Goal: Contribute content: Add original content to the website for others to see

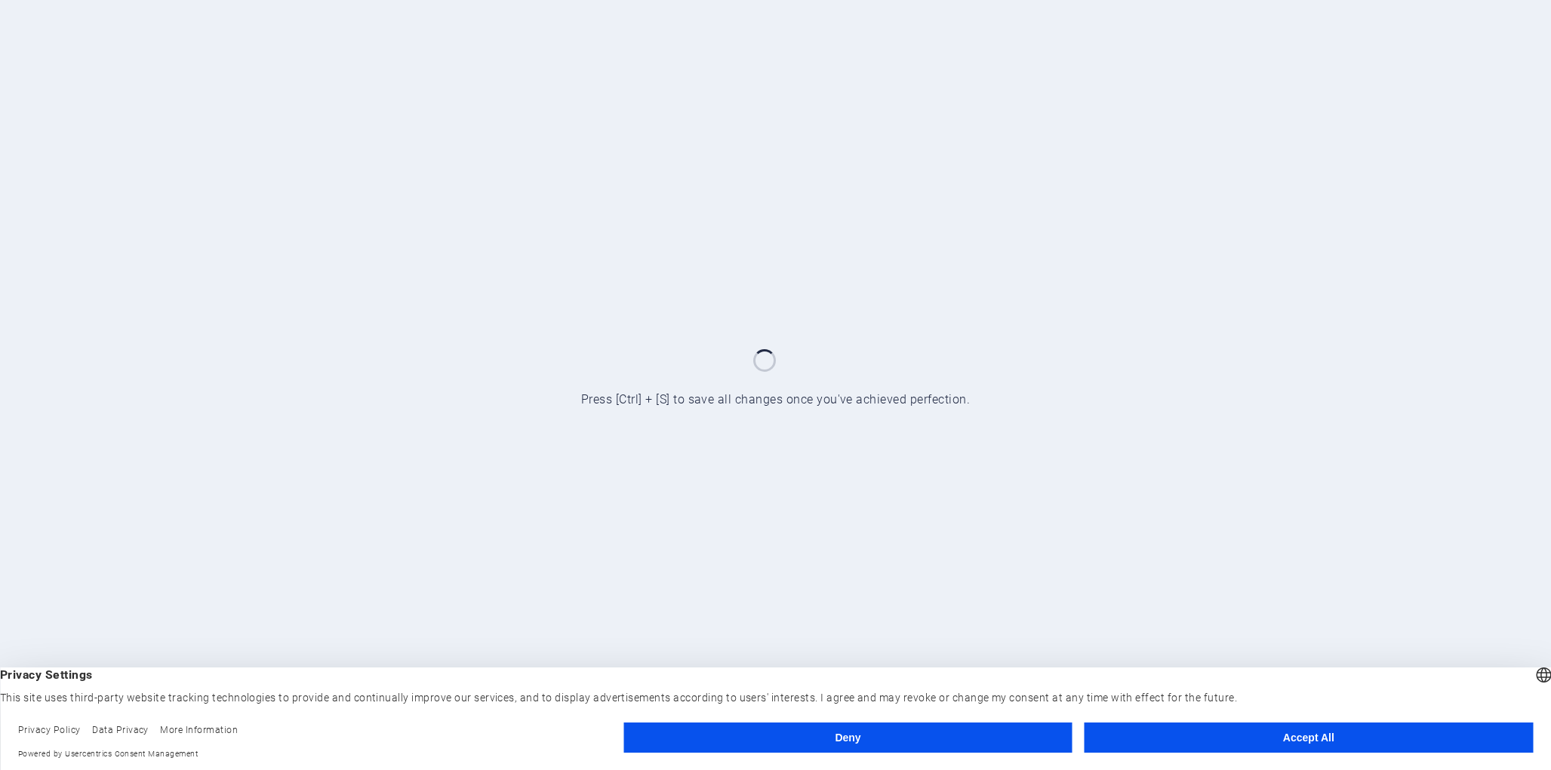
click at [1189, 740] on button "Accept All" at bounding box center [1308, 738] width 448 height 30
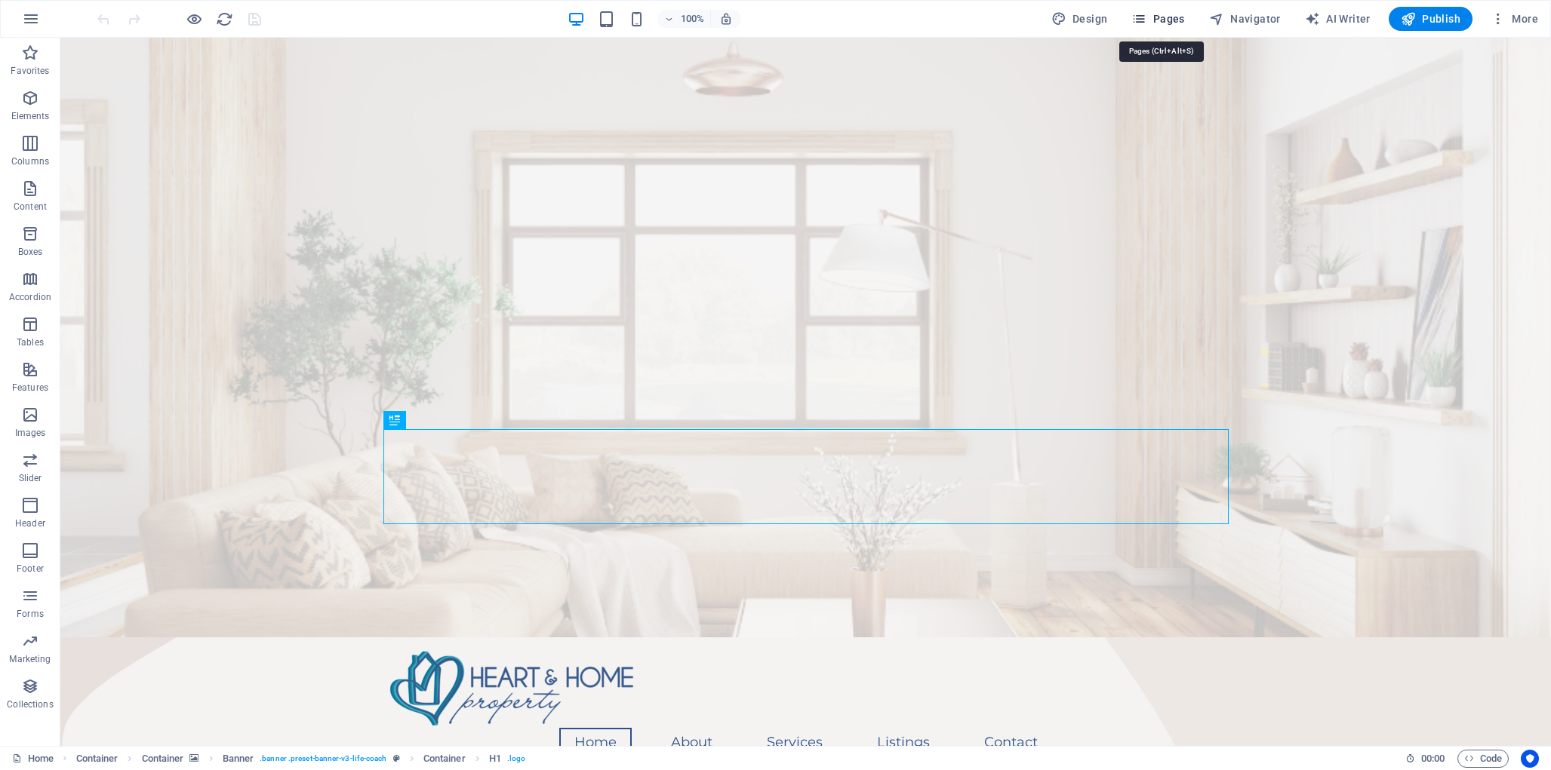
click at [1160, 19] on span "Pages" at bounding box center [1157, 18] width 53 height 15
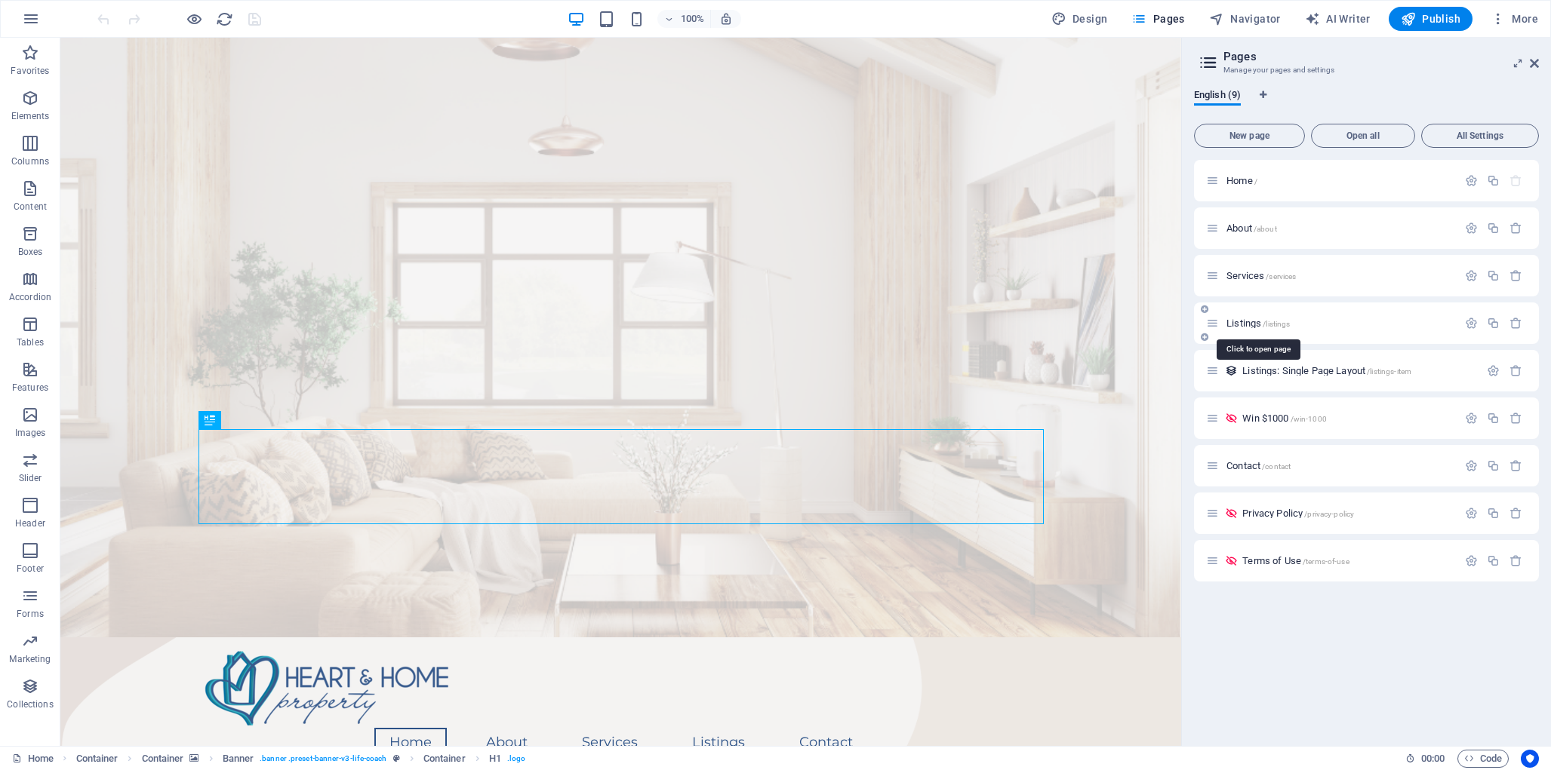
click at [1244, 323] on span "Listings /listings" at bounding box center [1257, 323] width 63 height 11
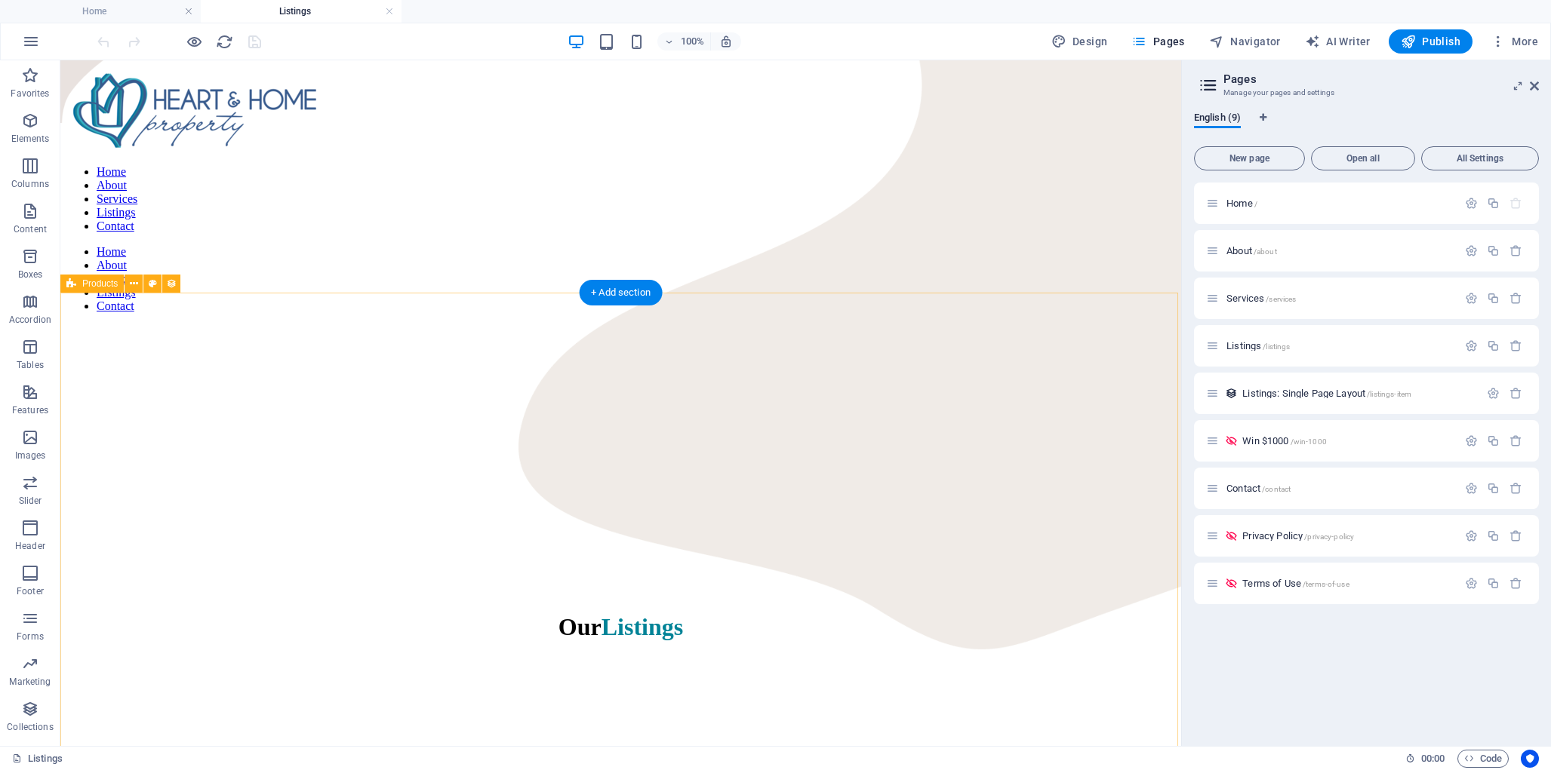
scroll to position [619, 0]
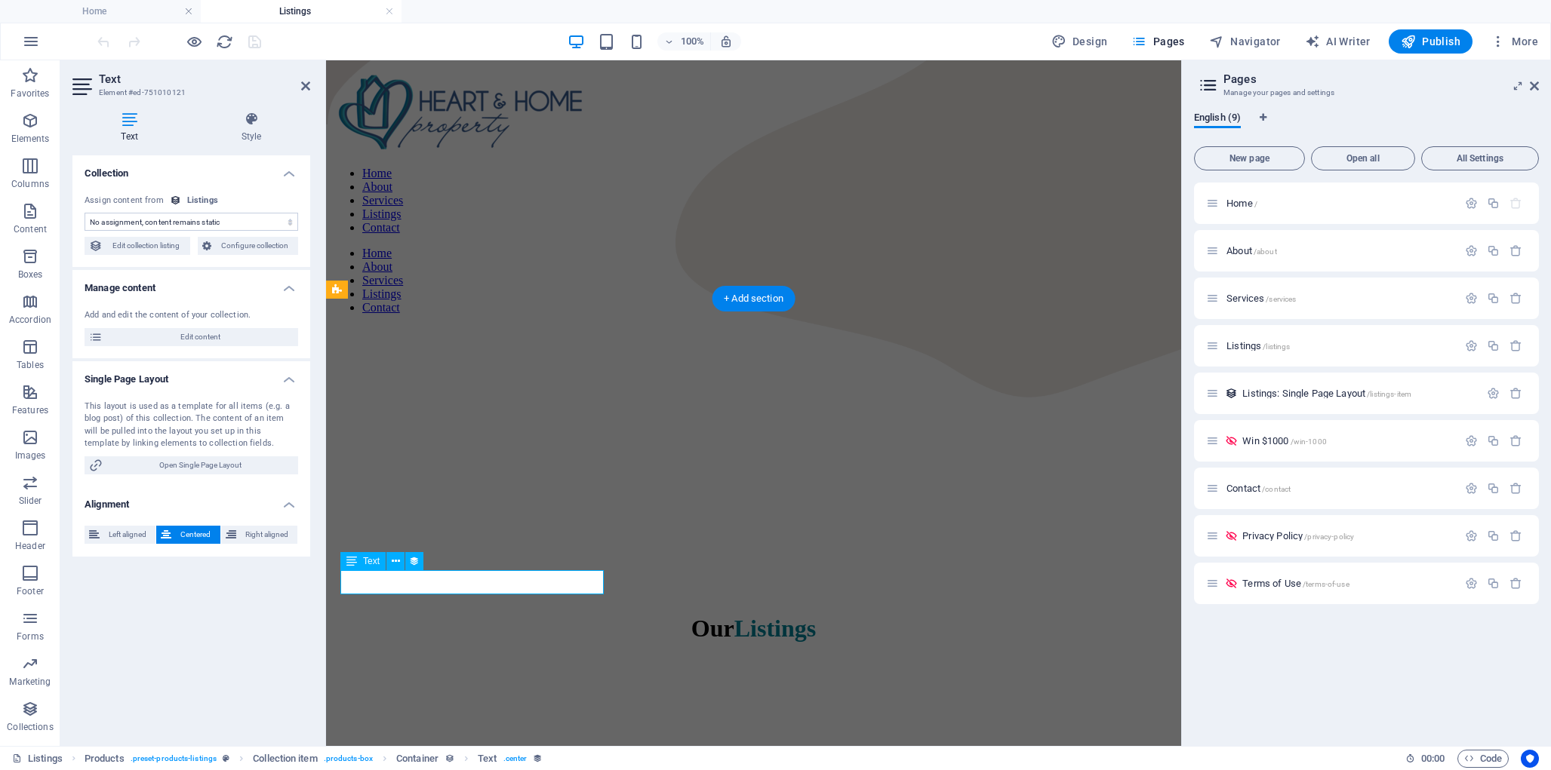
select select "price"
click at [152, 245] on span "Edit collection listing" at bounding box center [146, 246] width 78 height 18
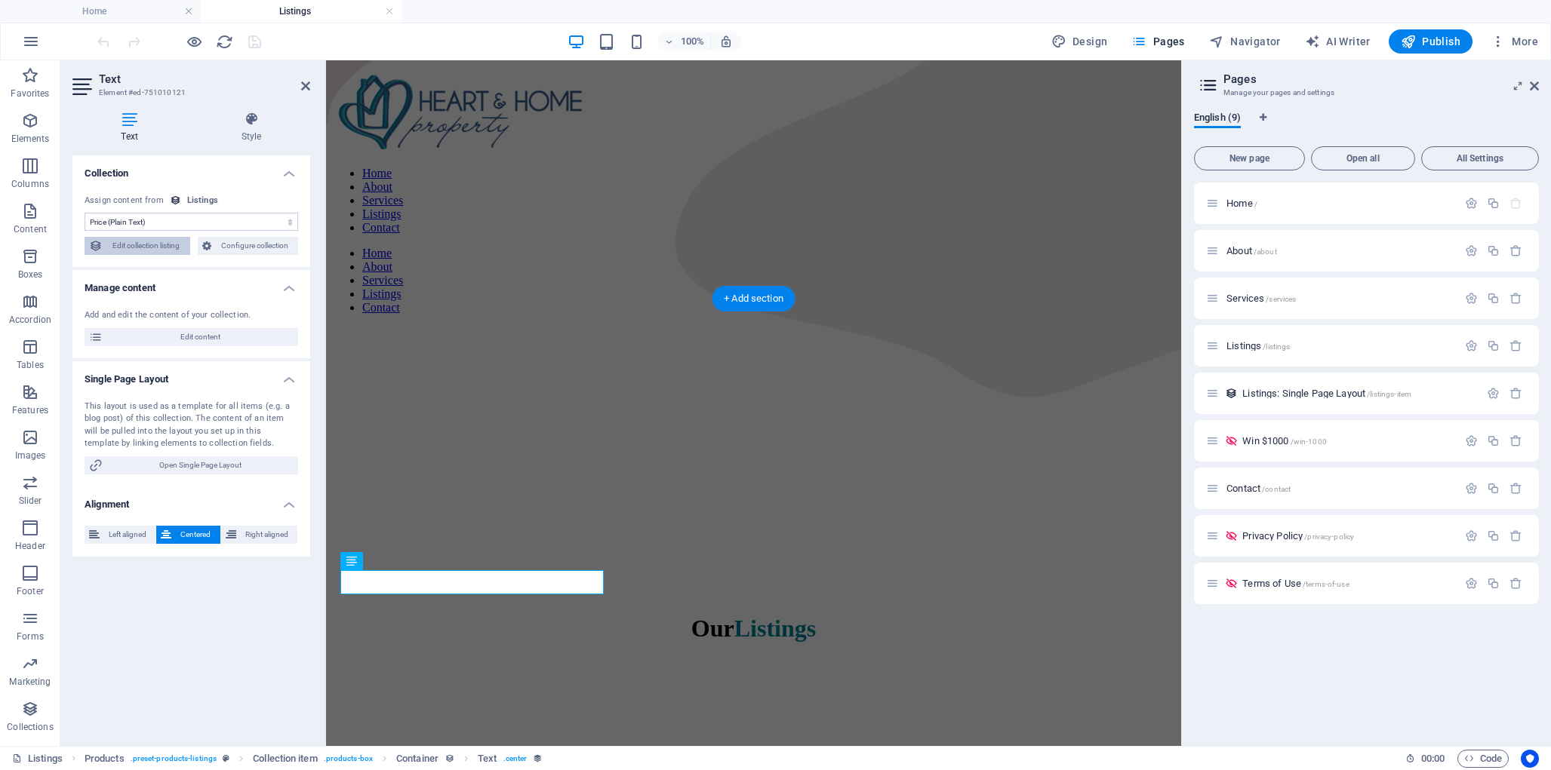
select select "6850fedb7bca709fda0dad89"
select select "createdAt_DESC"
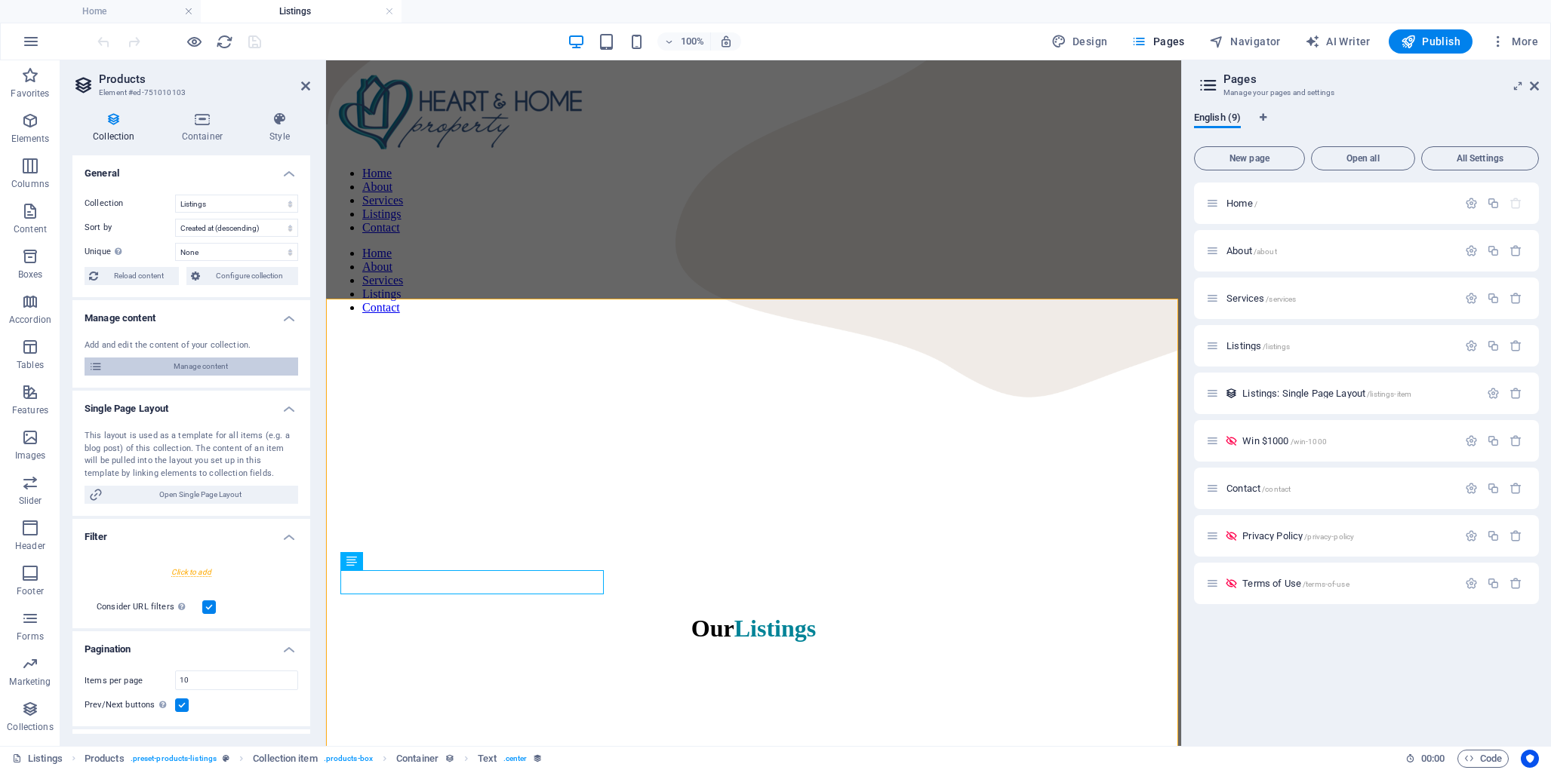
scroll to position [0, 0]
click at [206, 364] on span "Manage content" at bounding box center [200, 367] width 186 height 18
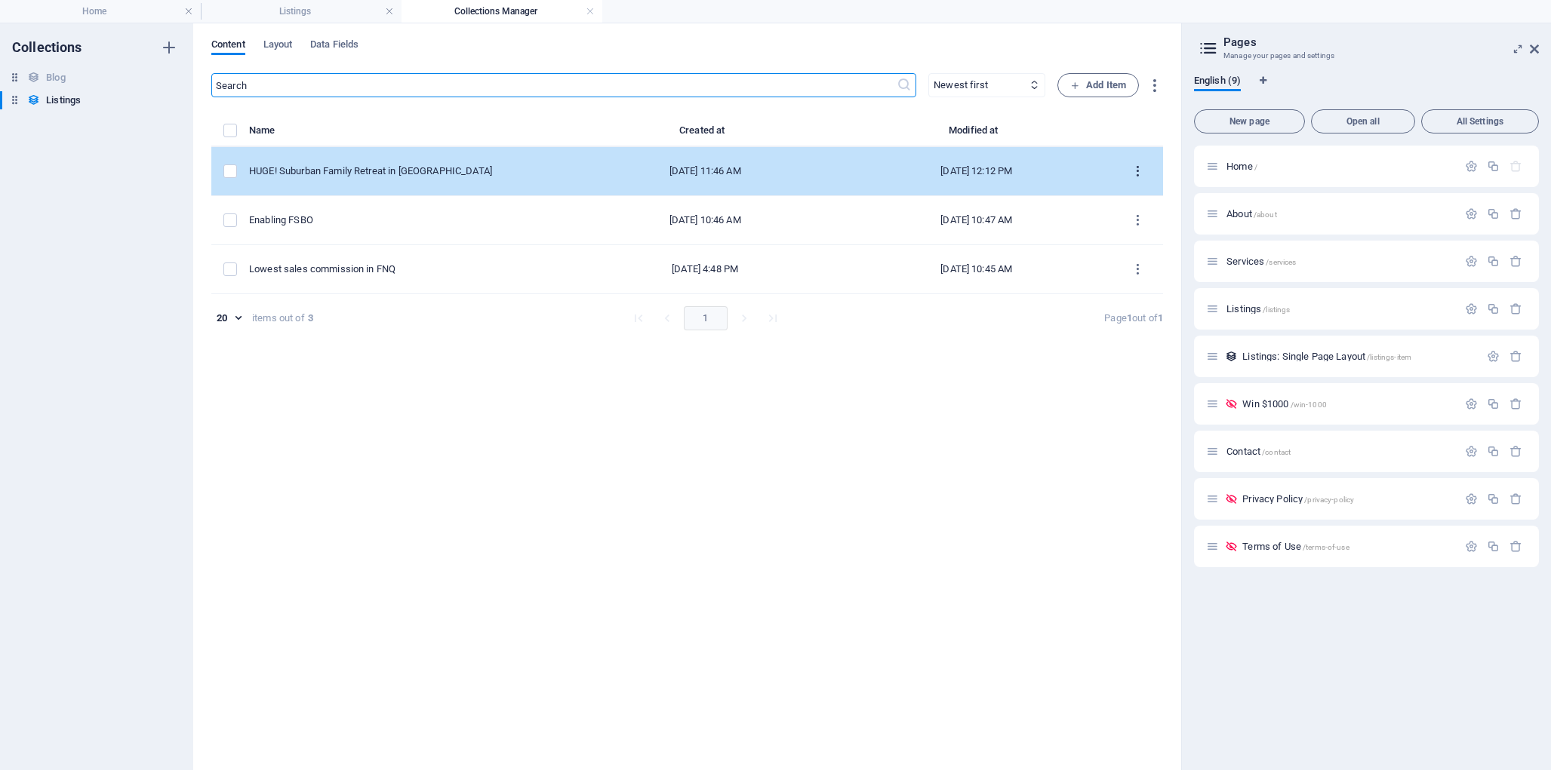
click at [1140, 174] on icon "items list" at bounding box center [1137, 172] width 14 height 14
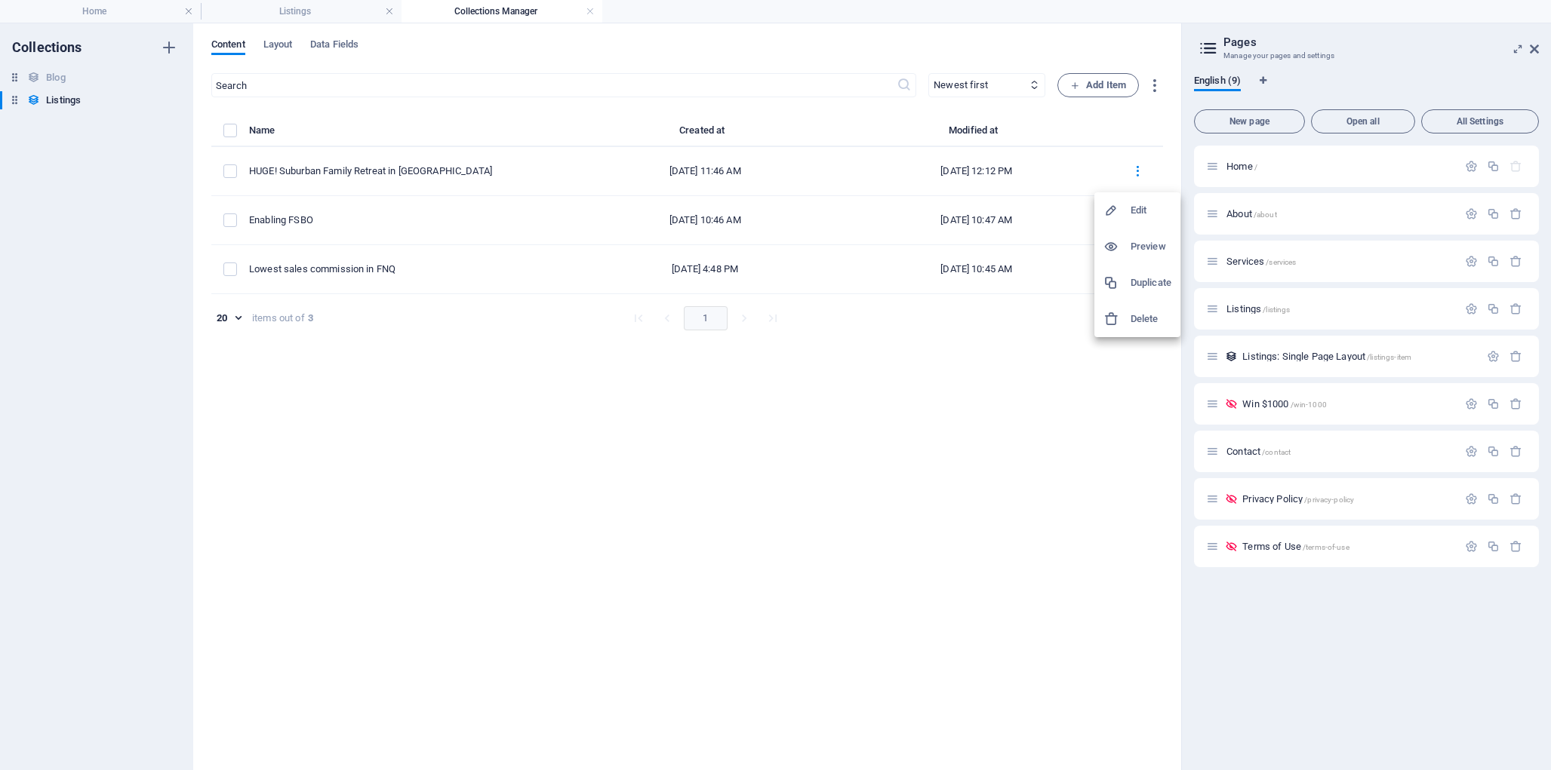
click at [1135, 205] on h6 "Edit" at bounding box center [1150, 210] width 41 height 18
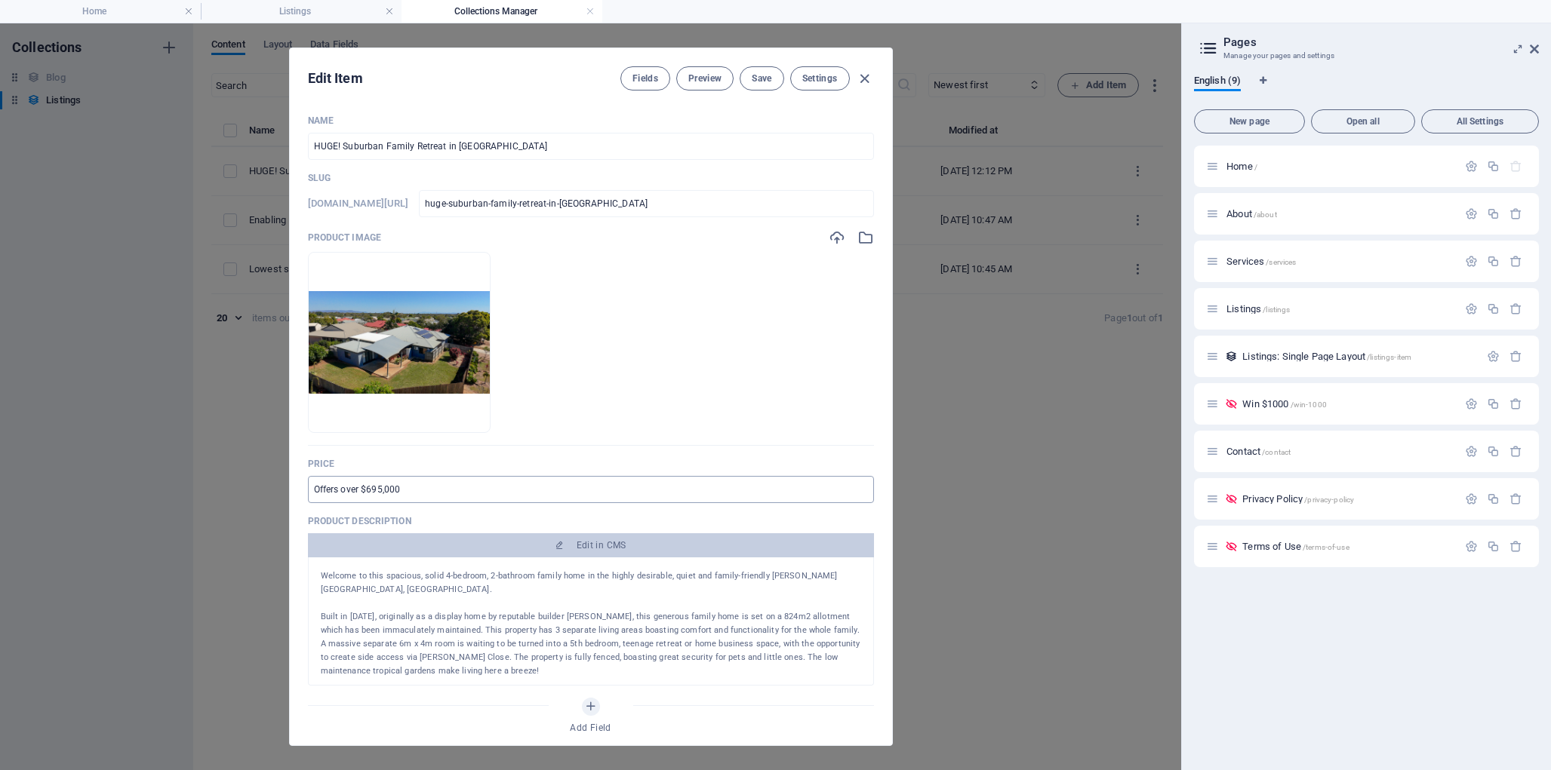
click at [375, 491] on input "Offers over $695,000" at bounding box center [591, 489] width 566 height 27
type input "UNDER OFFER"
click at [761, 81] on span "Save" at bounding box center [762, 78] width 20 height 12
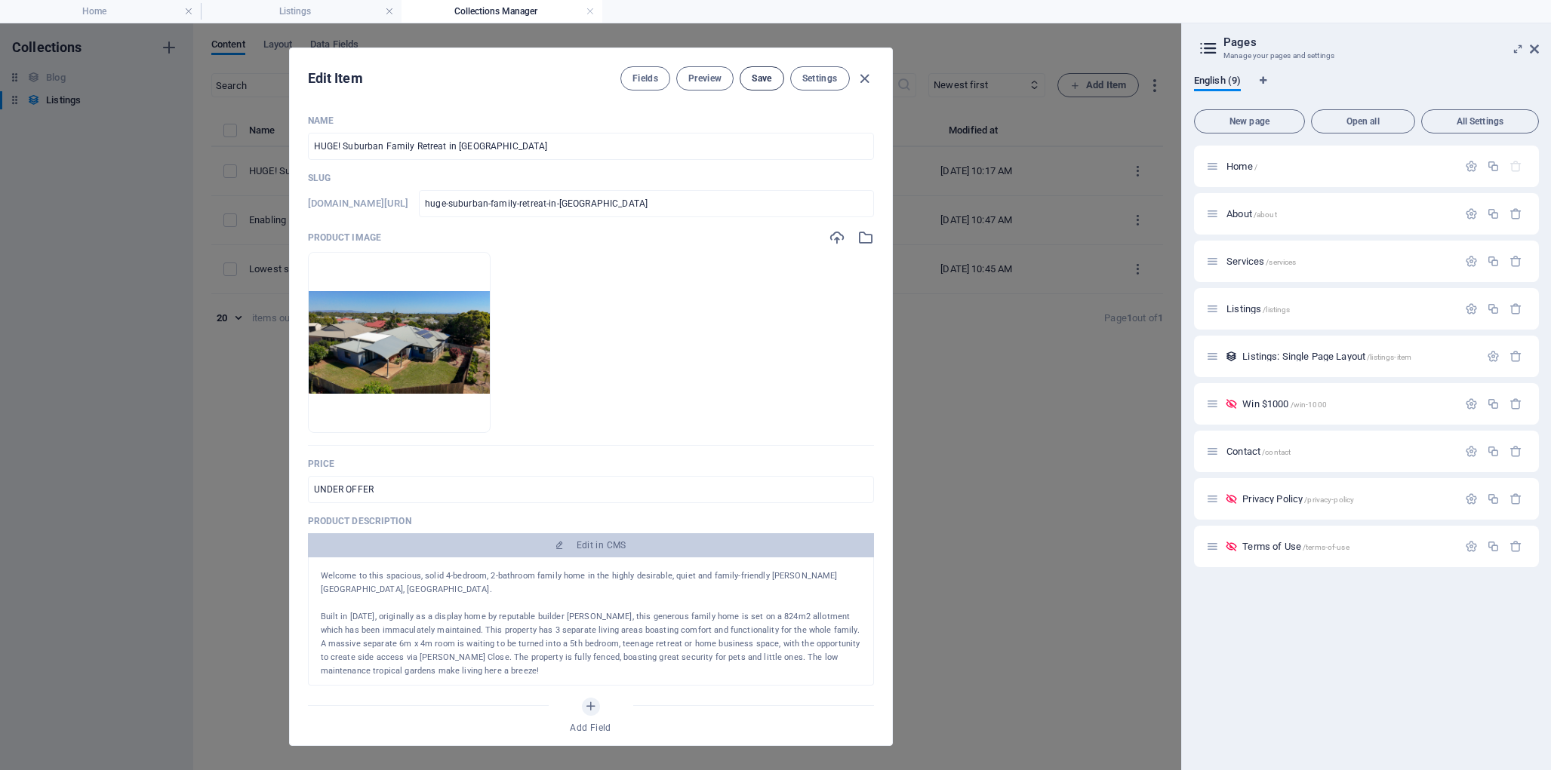
click at [763, 78] on span "Save" at bounding box center [762, 78] width 20 height 12
click at [869, 78] on icon "button" at bounding box center [864, 78] width 17 height 17
type input "huge-suburban-family-retreat-in-[GEOGRAPHIC_DATA]"
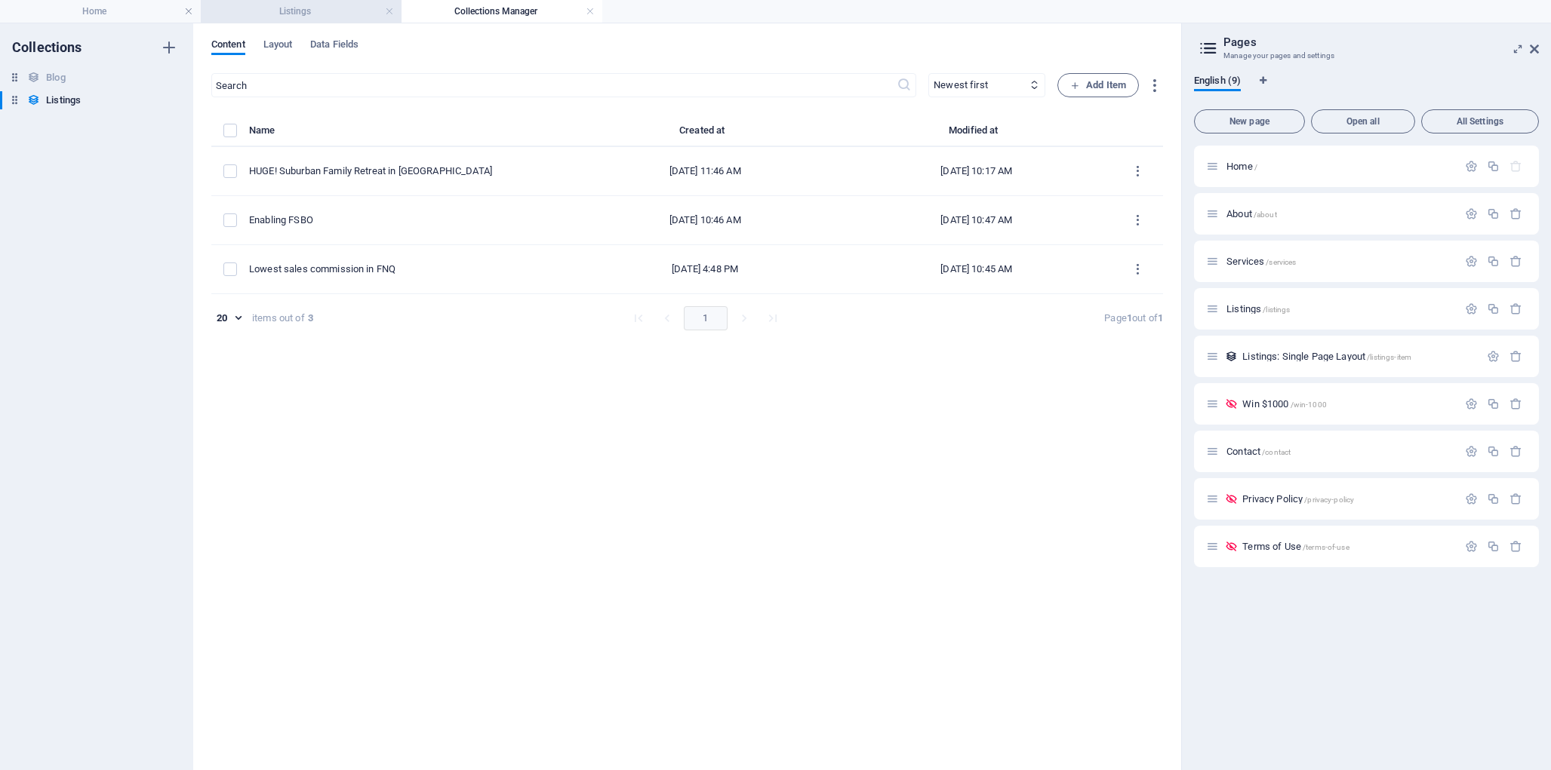
click at [321, 7] on h4 "Listings" at bounding box center [301, 11] width 201 height 17
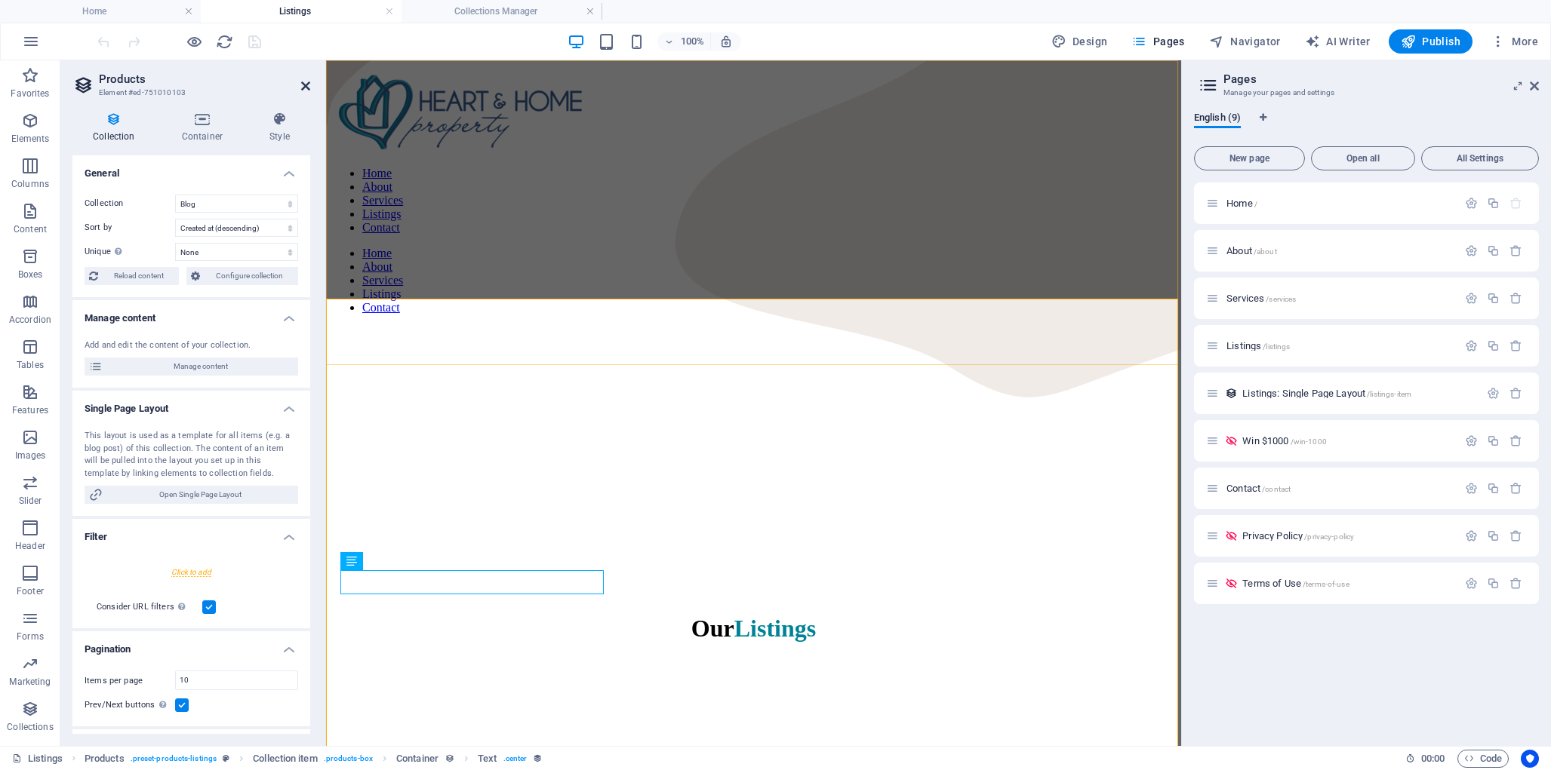
drag, startPoint x: 303, startPoint y: 86, endPoint x: 242, endPoint y: 26, distance: 85.4
click at [303, 86] on icon at bounding box center [305, 86] width 9 height 12
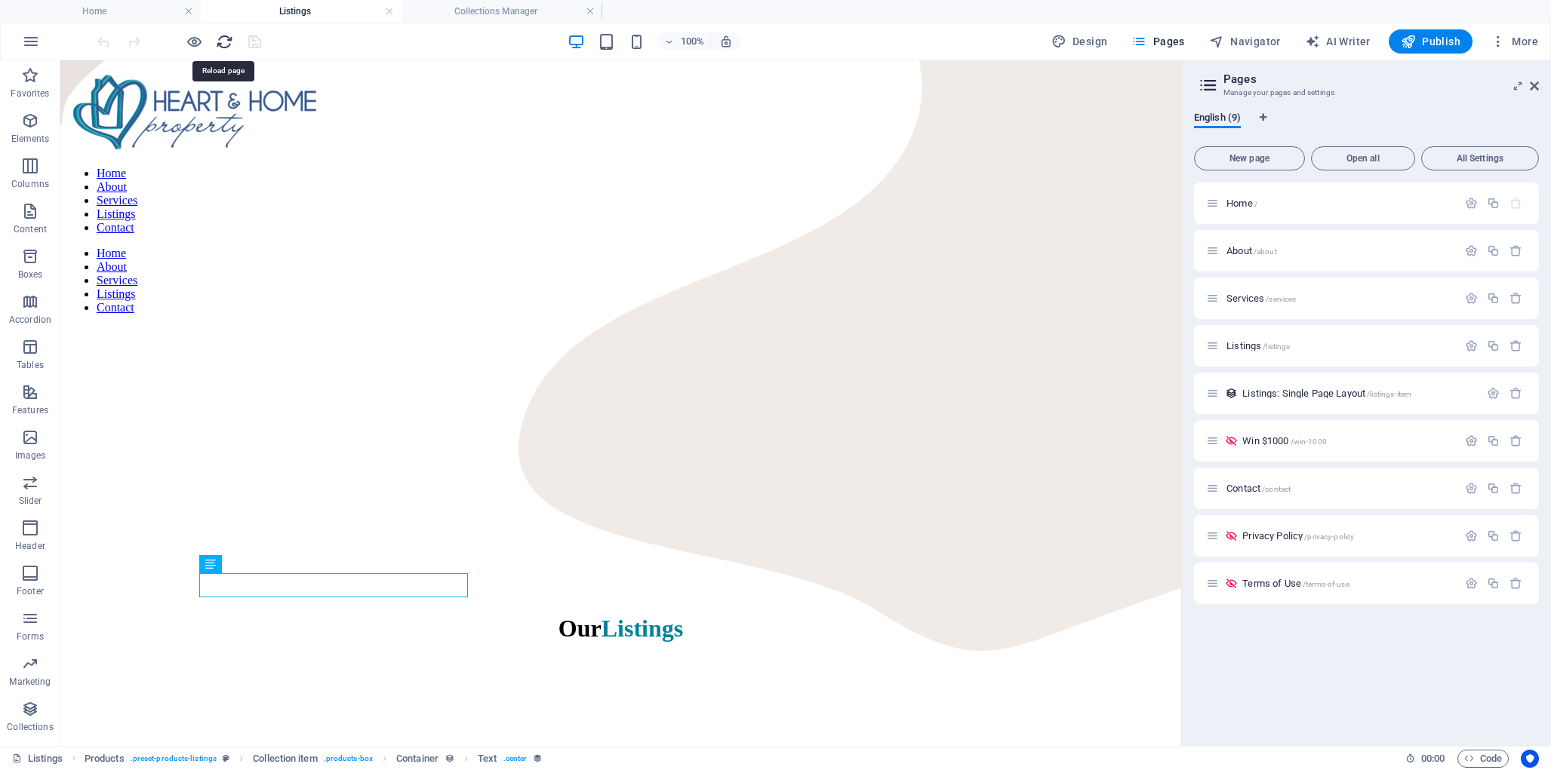
click at [225, 40] on icon "reload" at bounding box center [224, 41] width 17 height 17
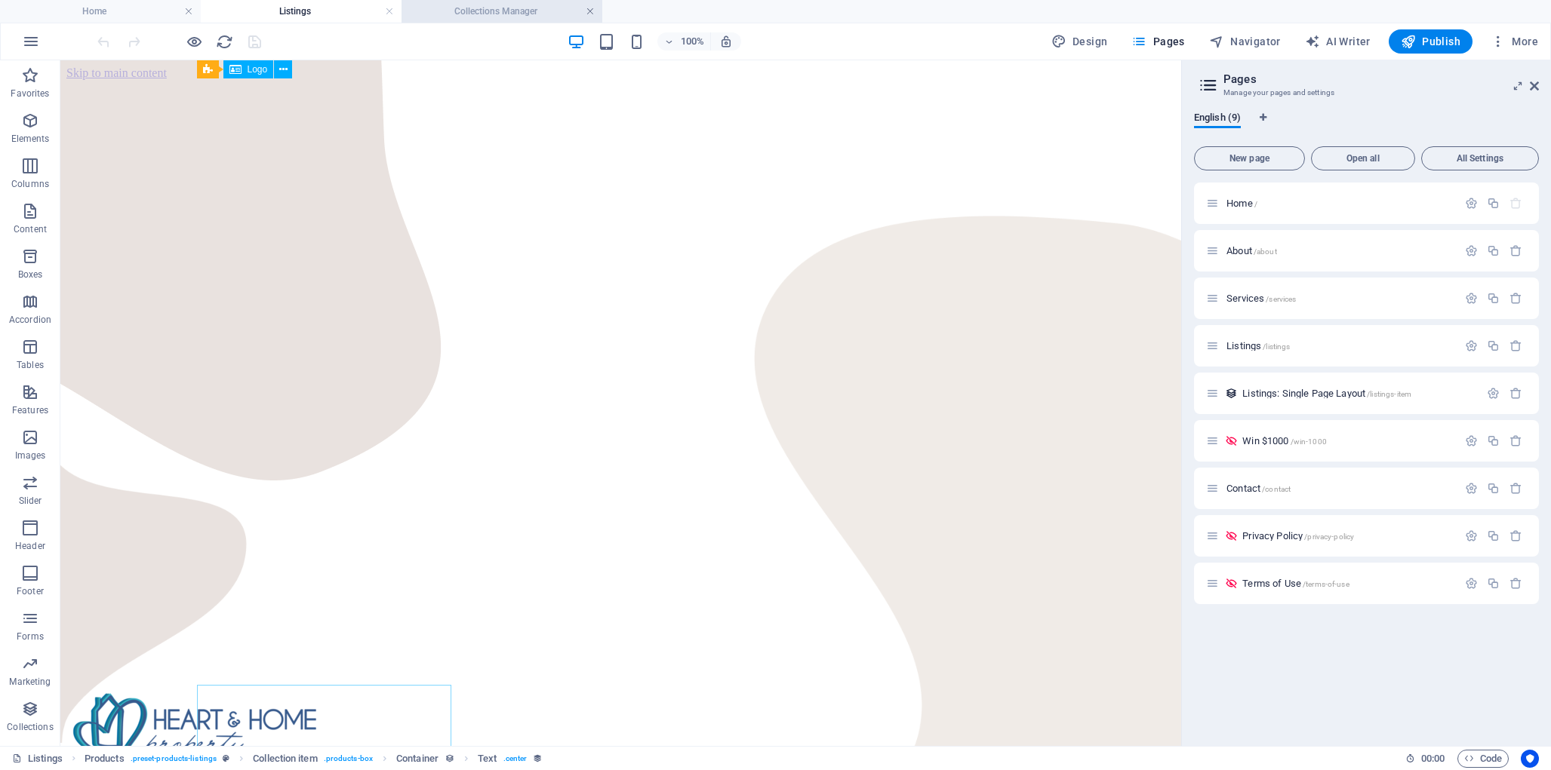
click at [591, 11] on link at bounding box center [590, 12] width 9 height 14
click at [1431, 42] on span "Publish" at bounding box center [1431, 41] width 60 height 15
